Goal: Task Accomplishment & Management: Use online tool/utility

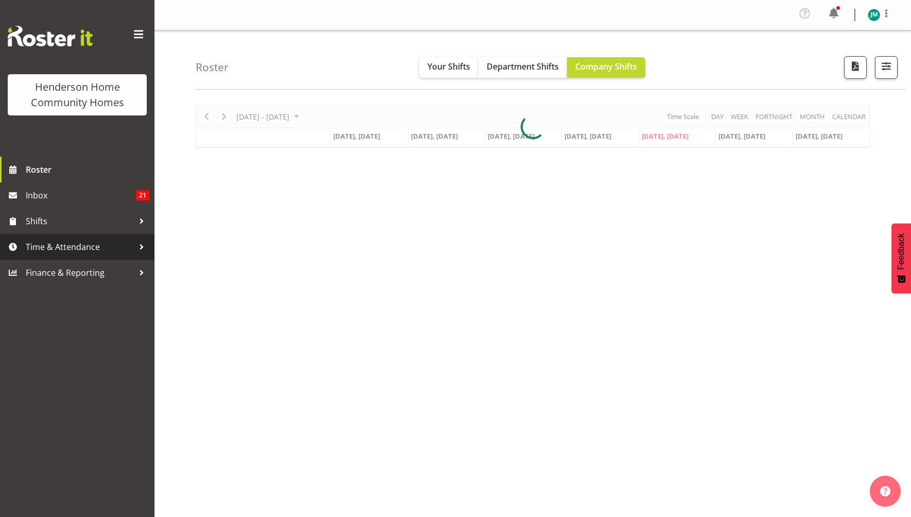
click at [99, 247] on span "Time & Attendance" at bounding box center [80, 246] width 108 height 15
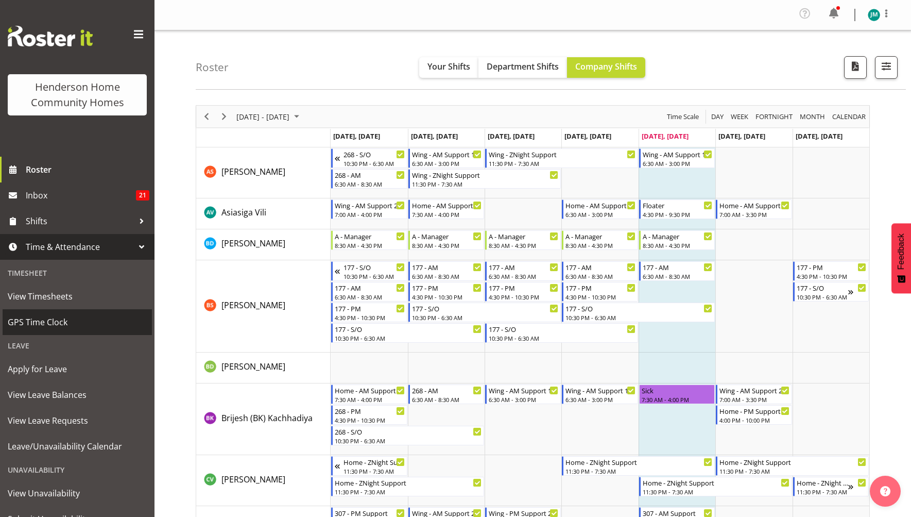
click at [94, 322] on span "GPS Time Clock" at bounding box center [77, 321] width 139 height 15
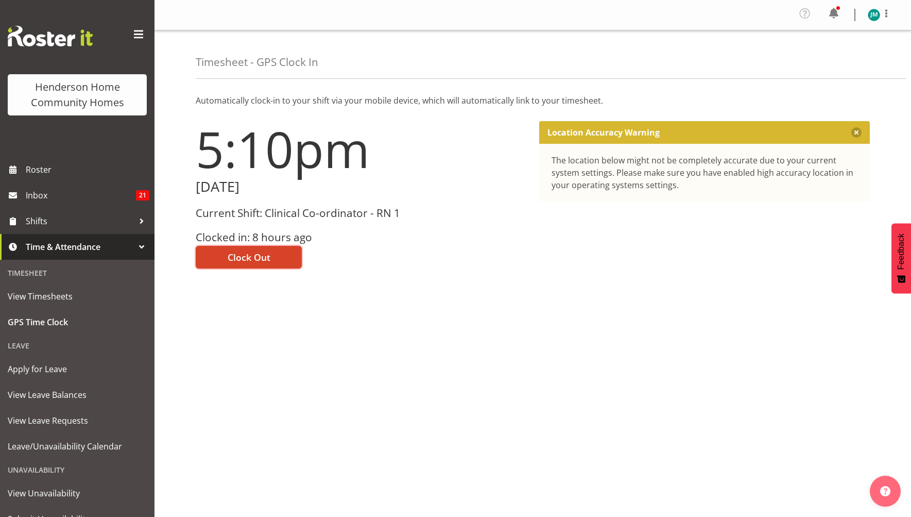
click at [236, 259] on span "Clock Out" at bounding box center [249, 256] width 43 height 13
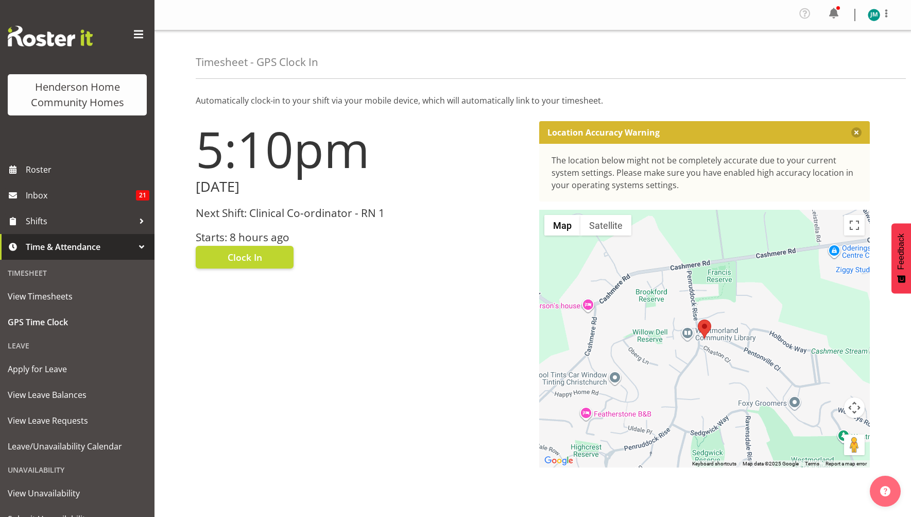
click at [714, 47] on div "Timesheet - GPS Clock In" at bounding box center [551, 54] width 710 height 48
